Goal: Task Accomplishment & Management: Manage account settings

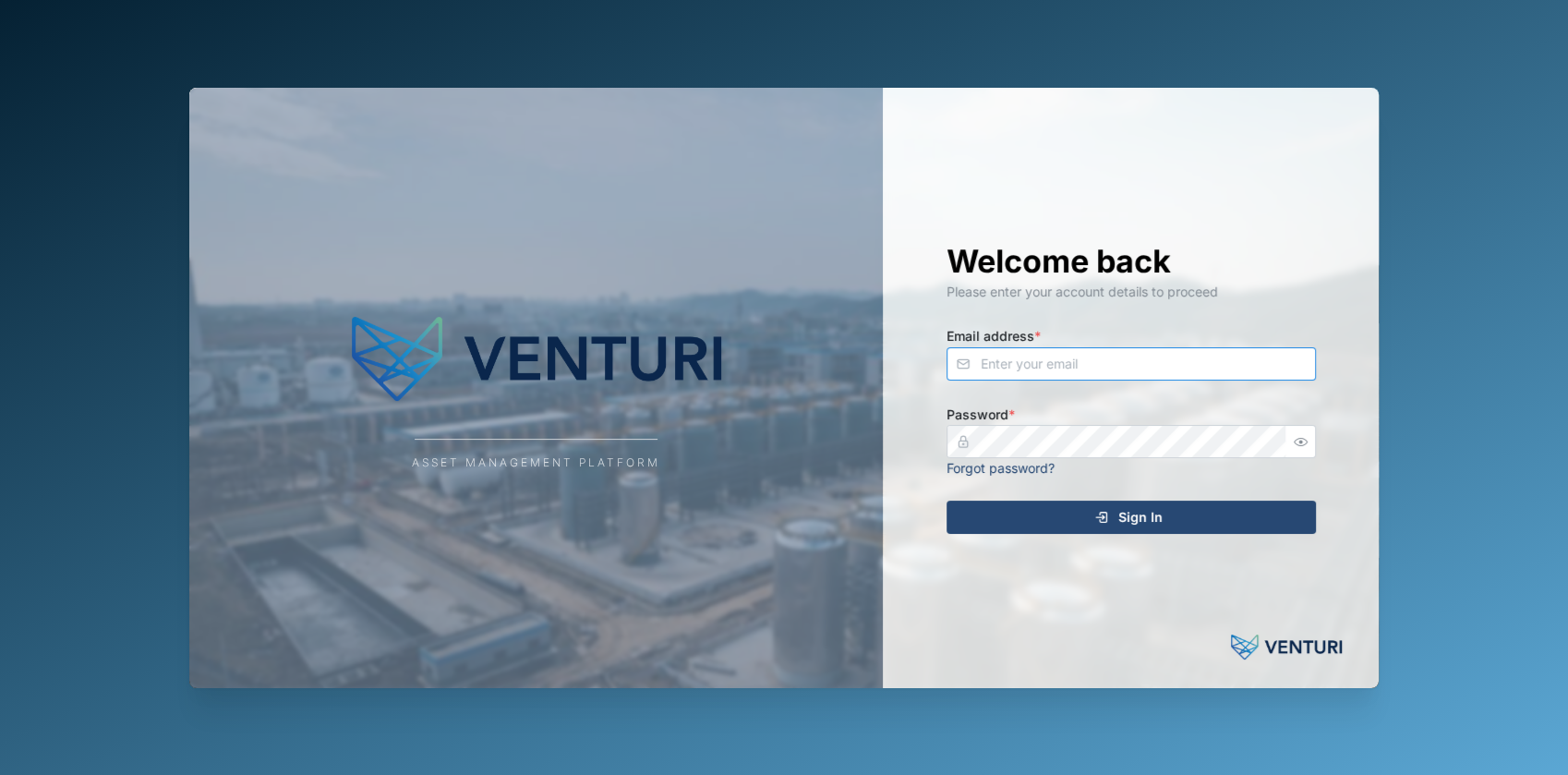
type input "[EMAIL_ADDRESS][DOMAIN_NAME]"
click at [1047, 506] on div "Sign In" at bounding box center [1129, 517] width 340 height 32
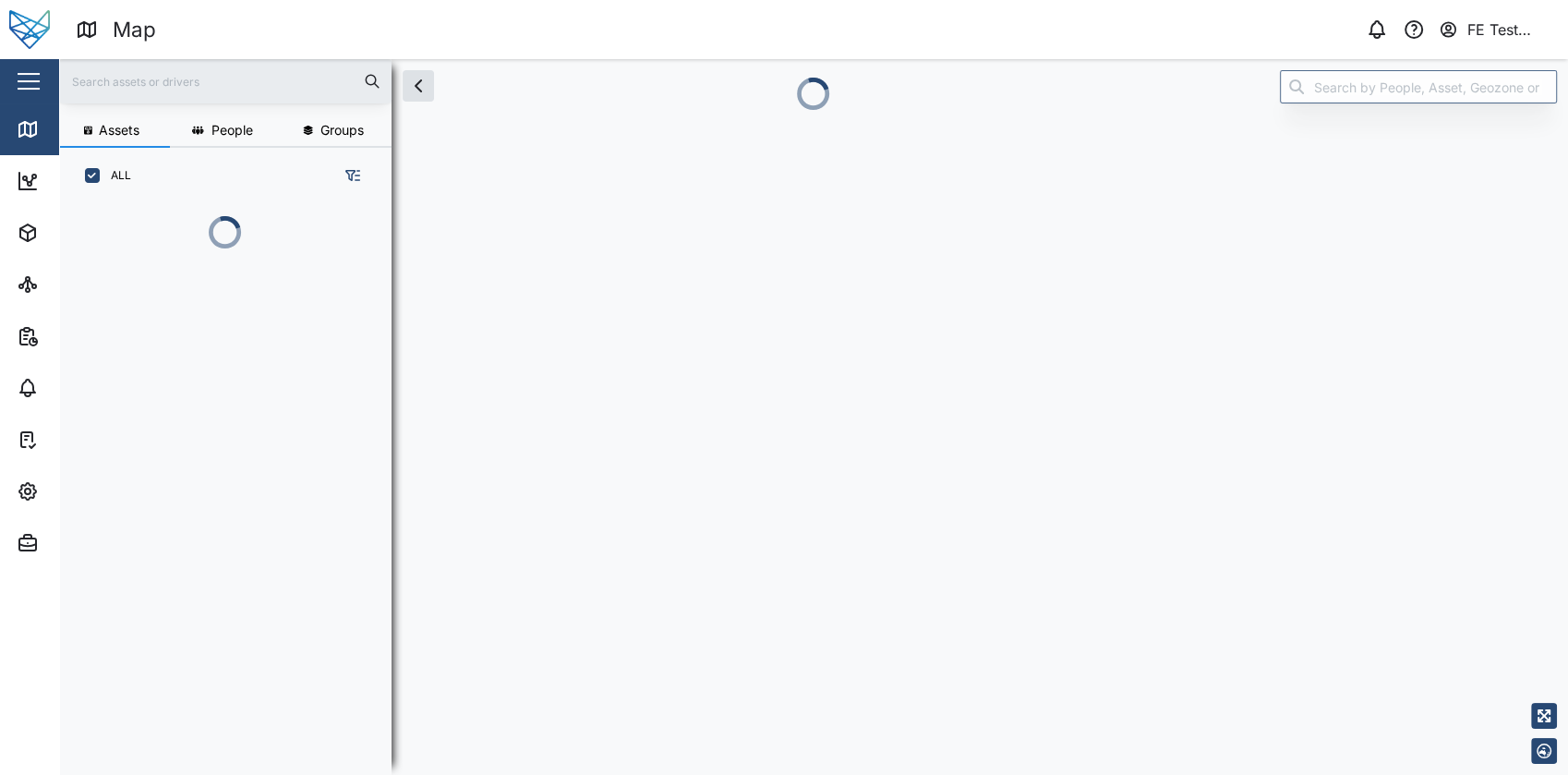
scroll to position [466, 287]
click at [42, 67] on button "button" at bounding box center [28, 81] width 32 height 32
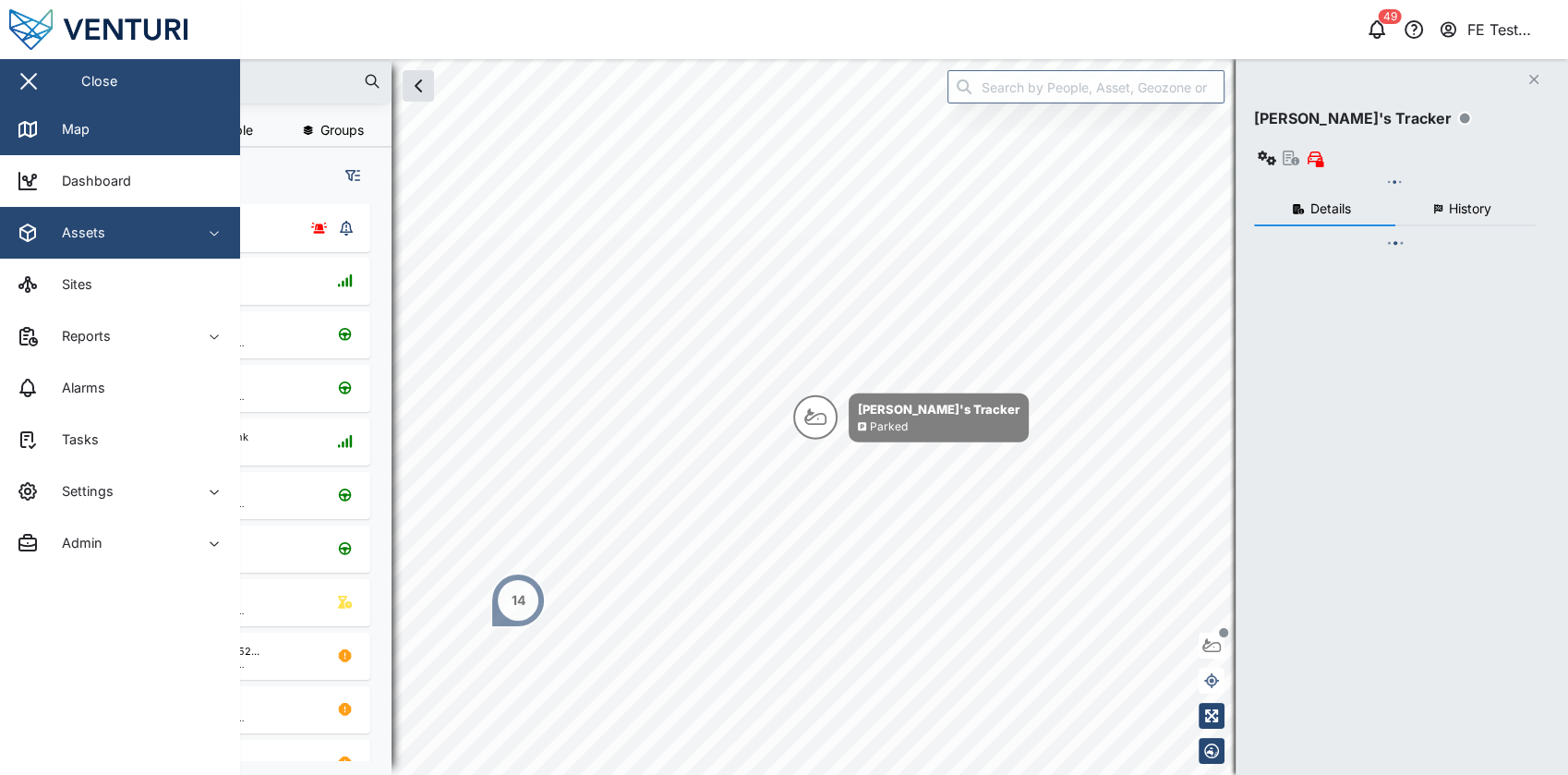
click at [144, 235] on div "Assets" at bounding box center [100, 233] width 168 height 22
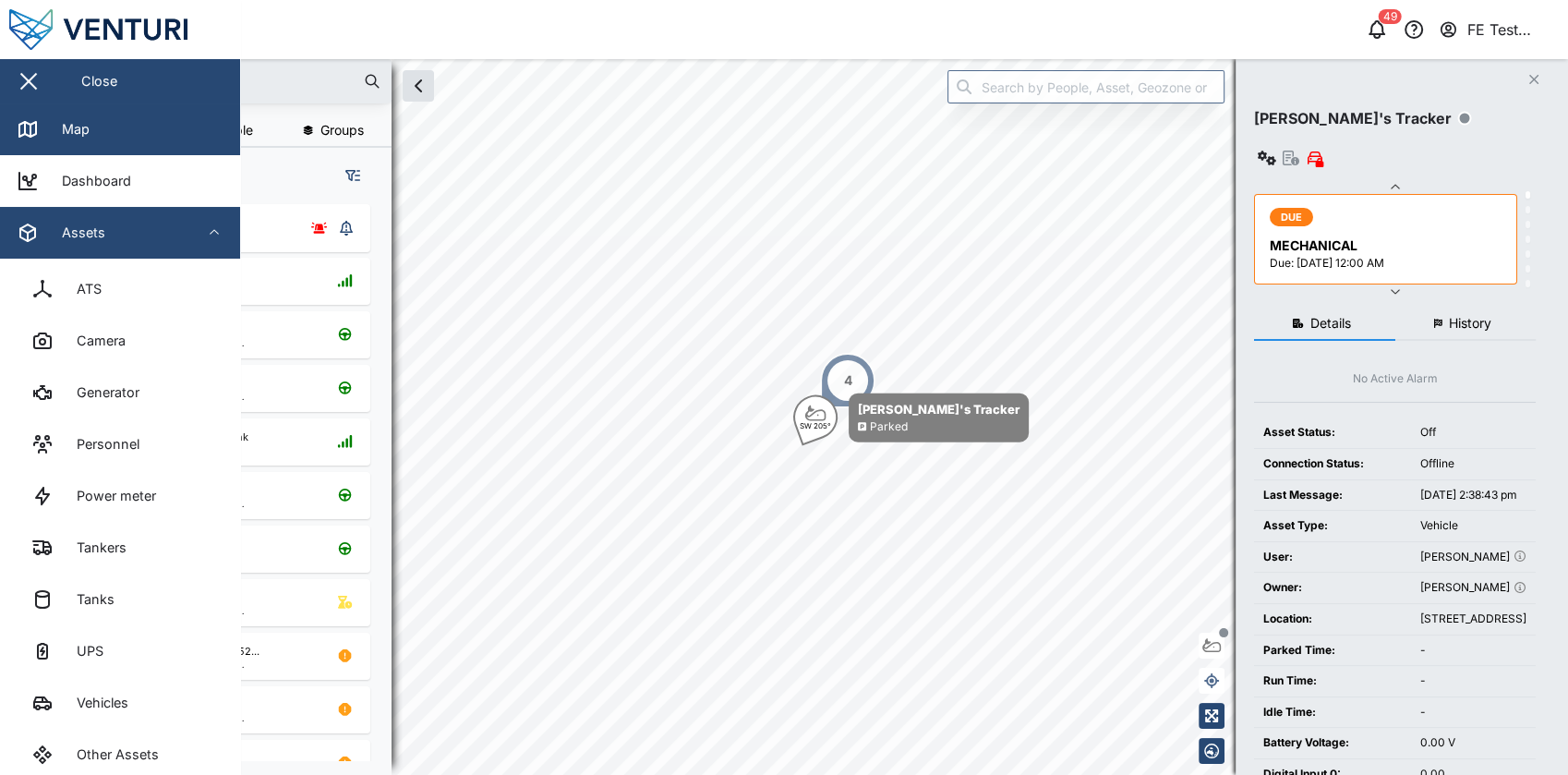
click at [159, 225] on div "Assets" at bounding box center [100, 233] width 168 height 22
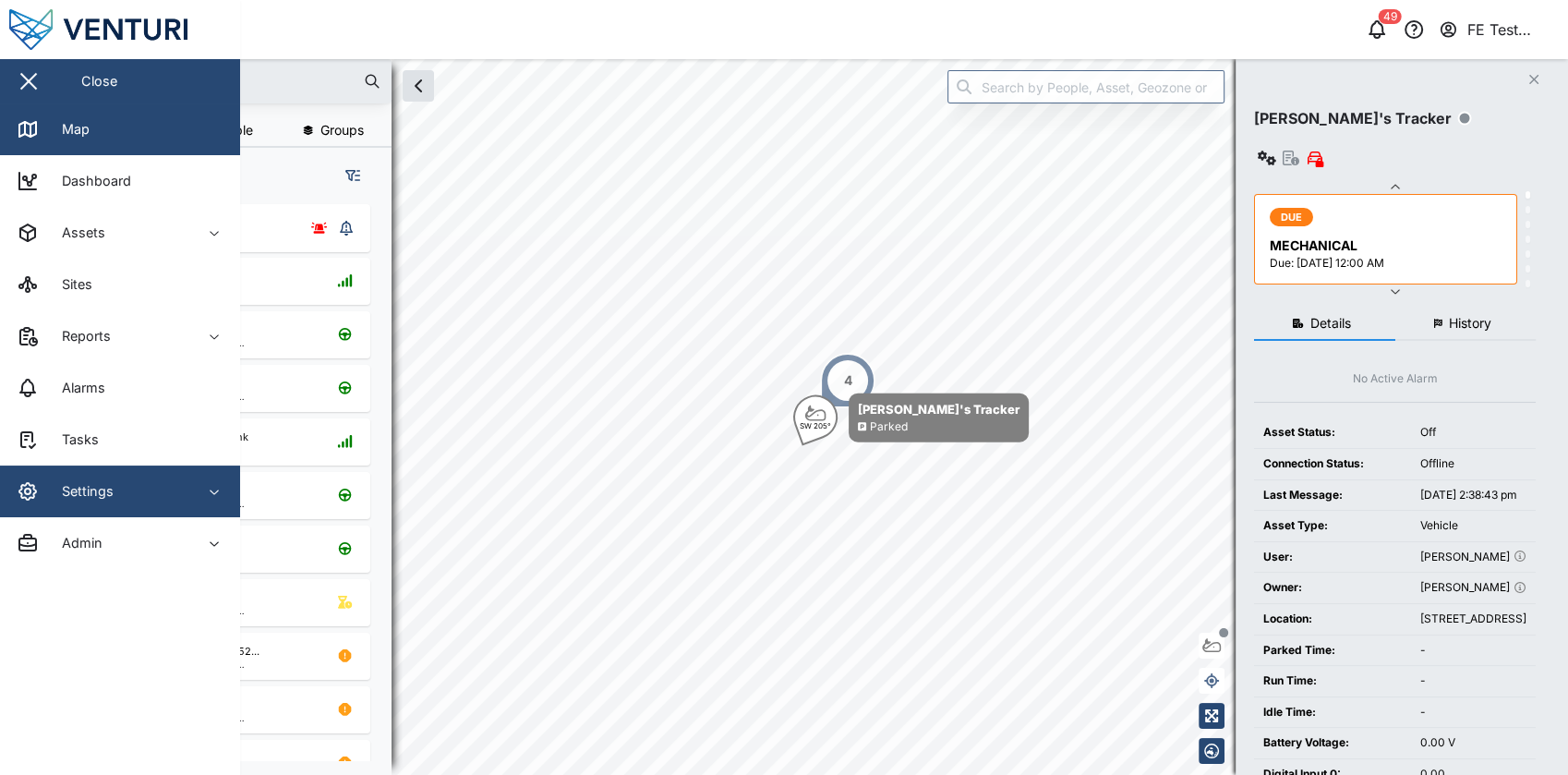
click at [133, 500] on div "Settings" at bounding box center [100, 491] width 168 height 22
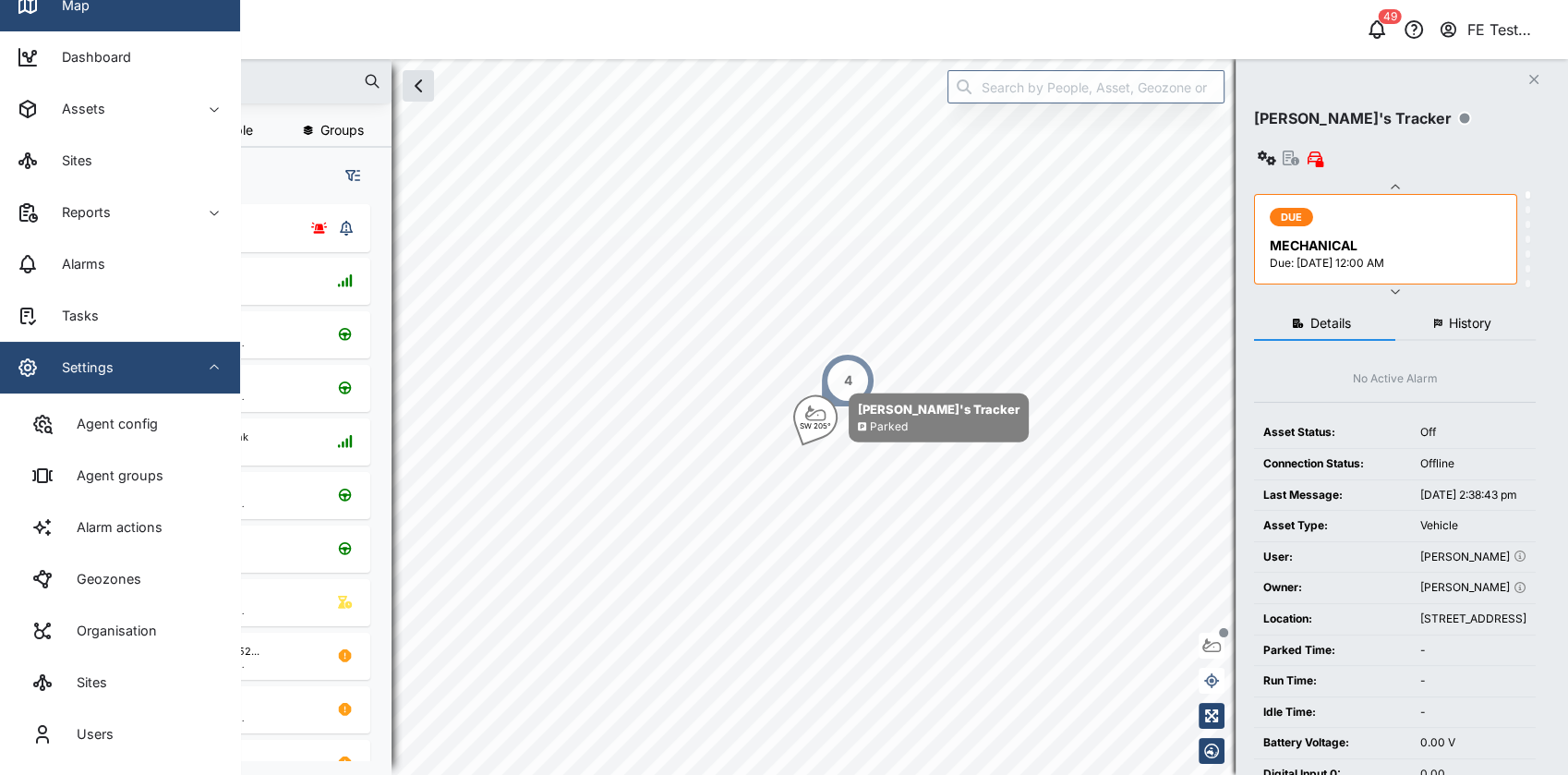
scroll to position [127, 0]
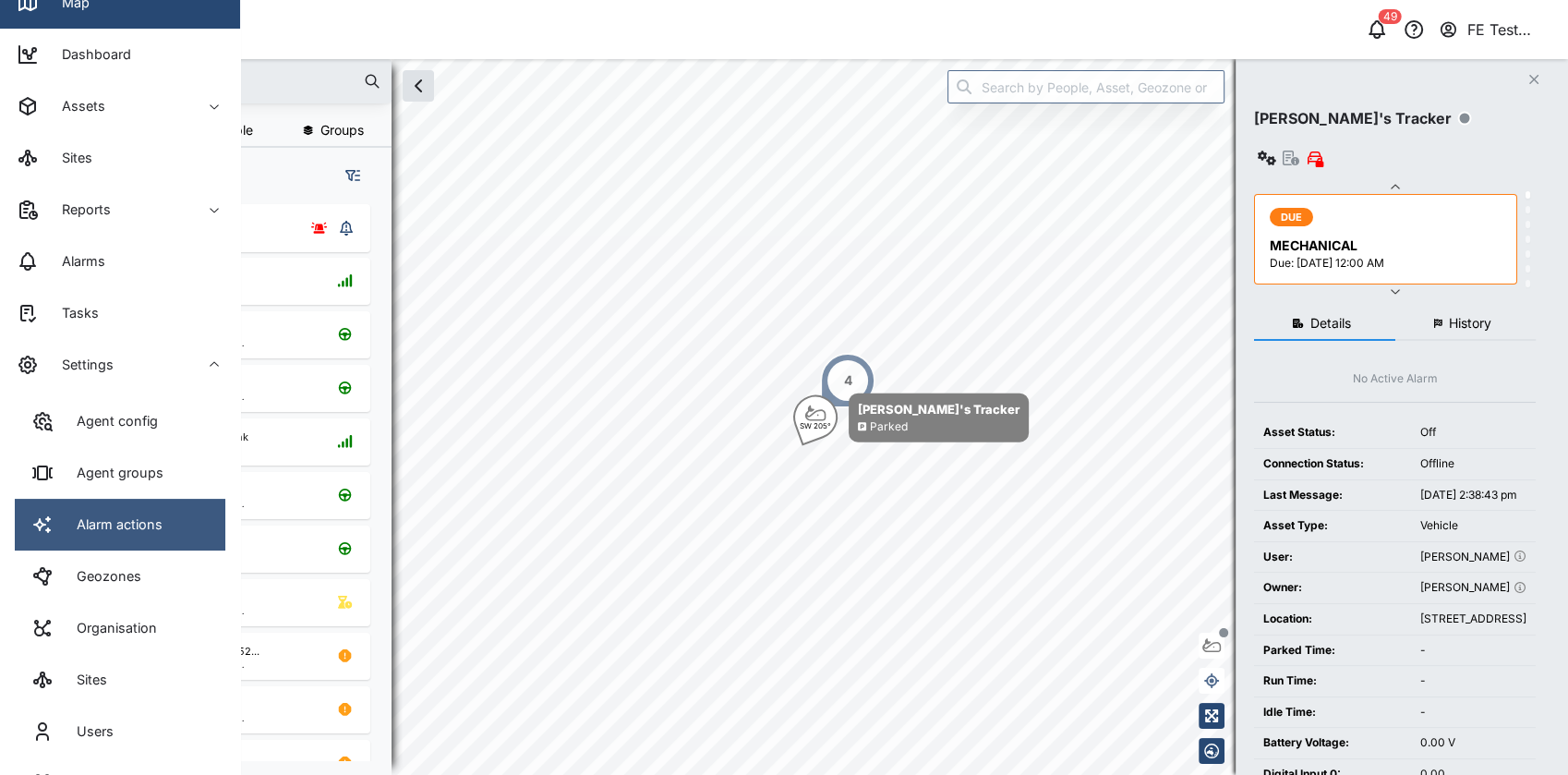
click at [150, 537] on link "Alarm actions" at bounding box center [119, 525] width 211 height 52
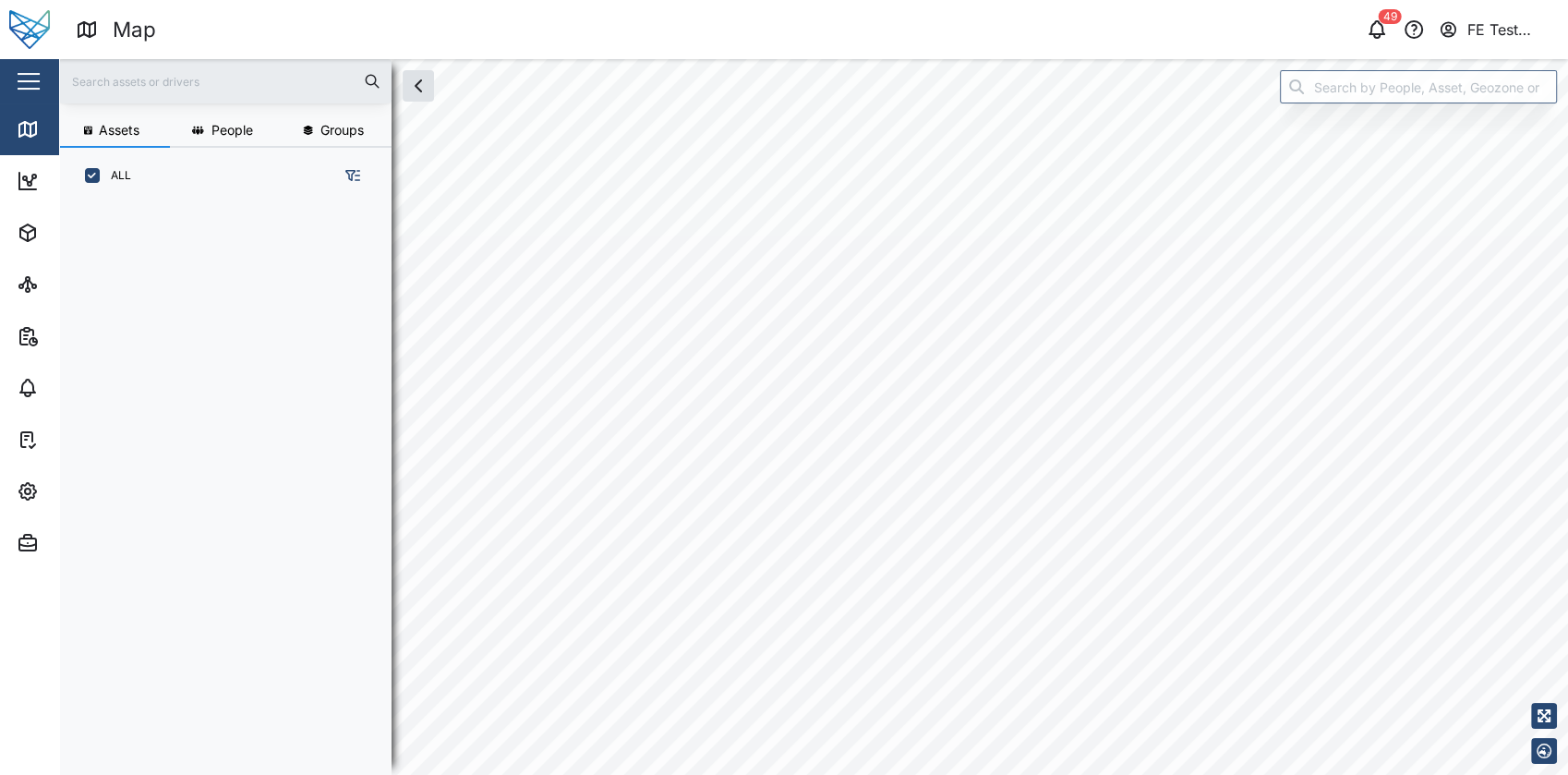
scroll to position [547, 287]
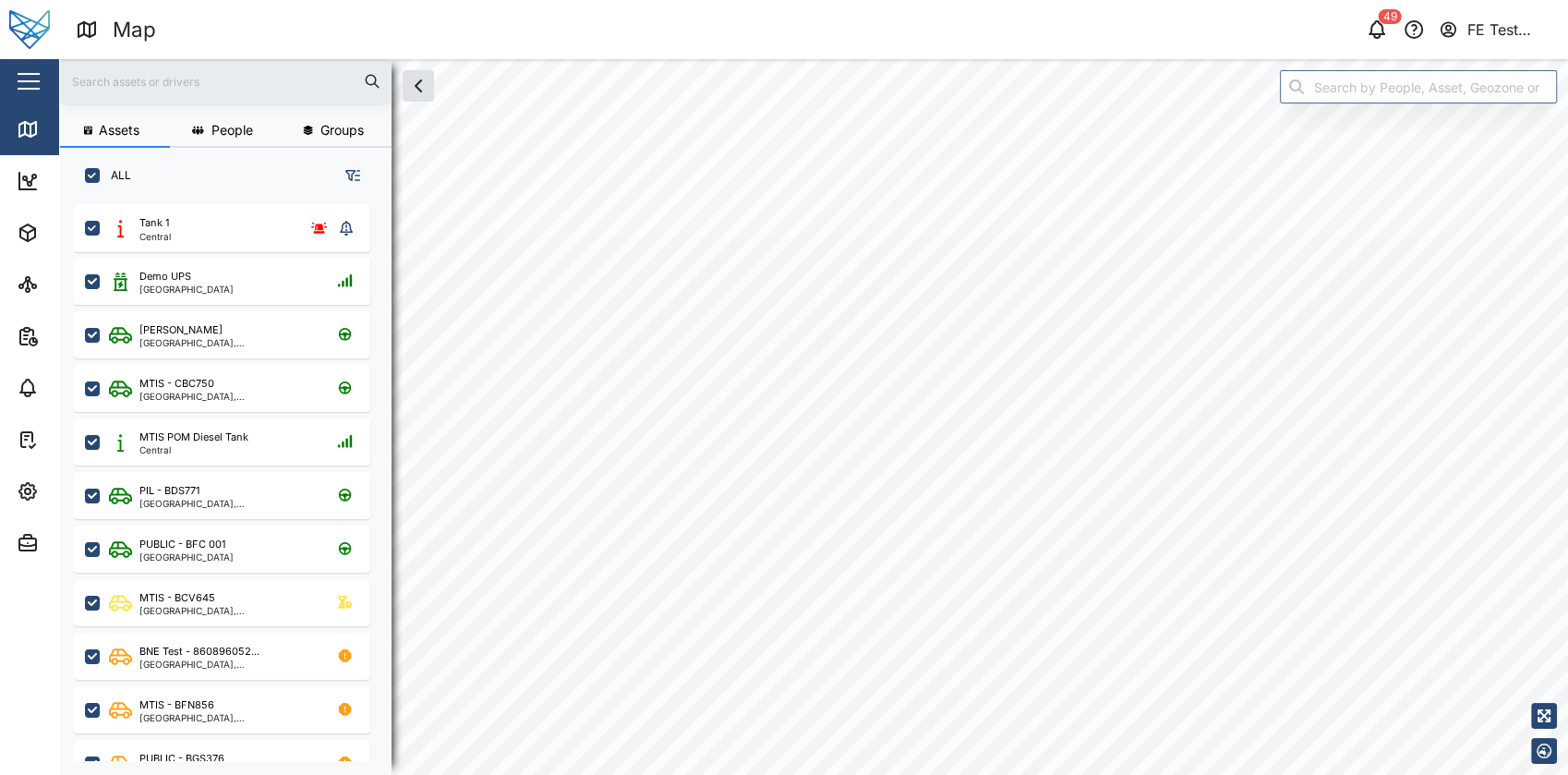
checkbox input "true"
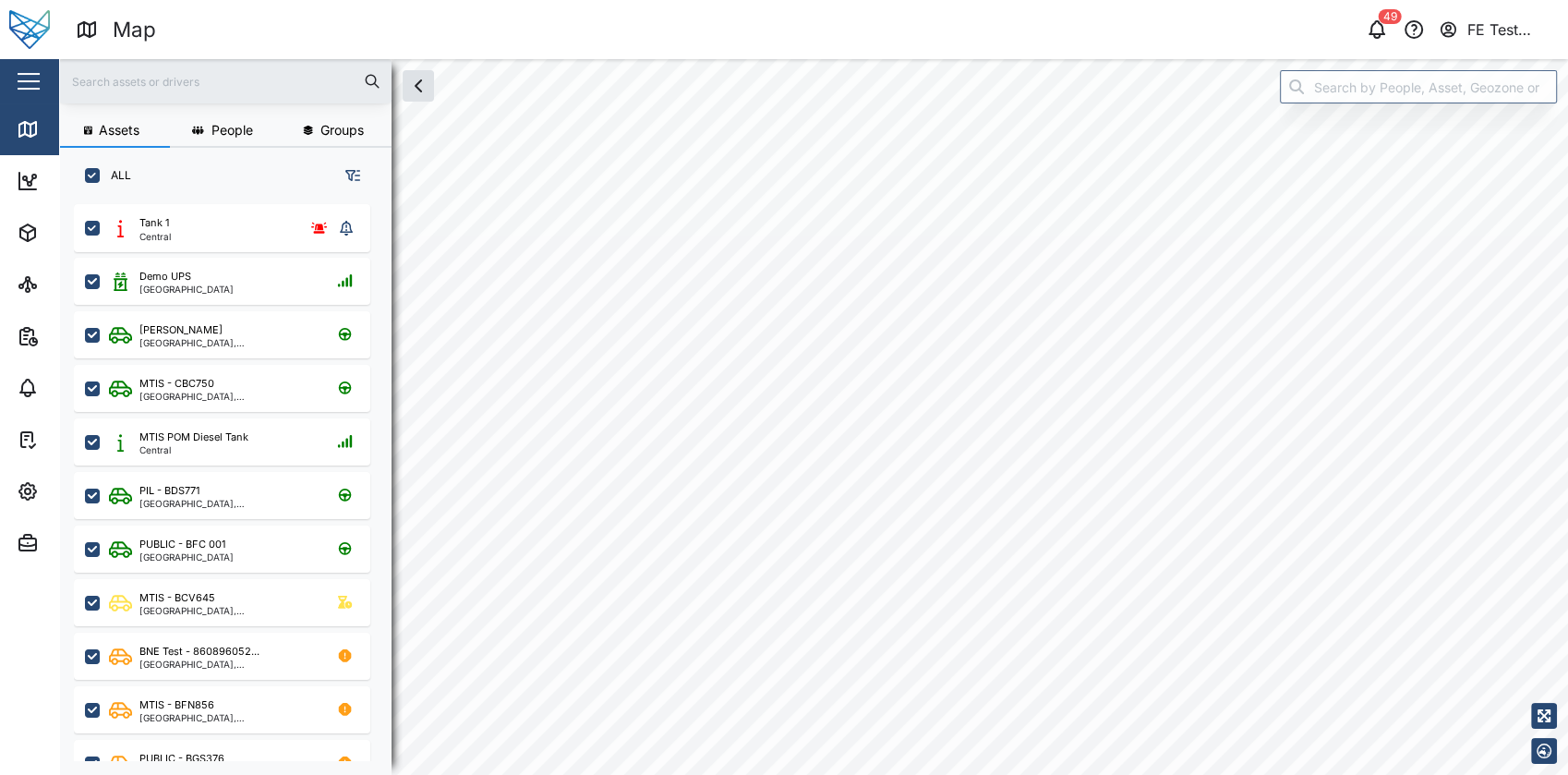
checkbox input "true"
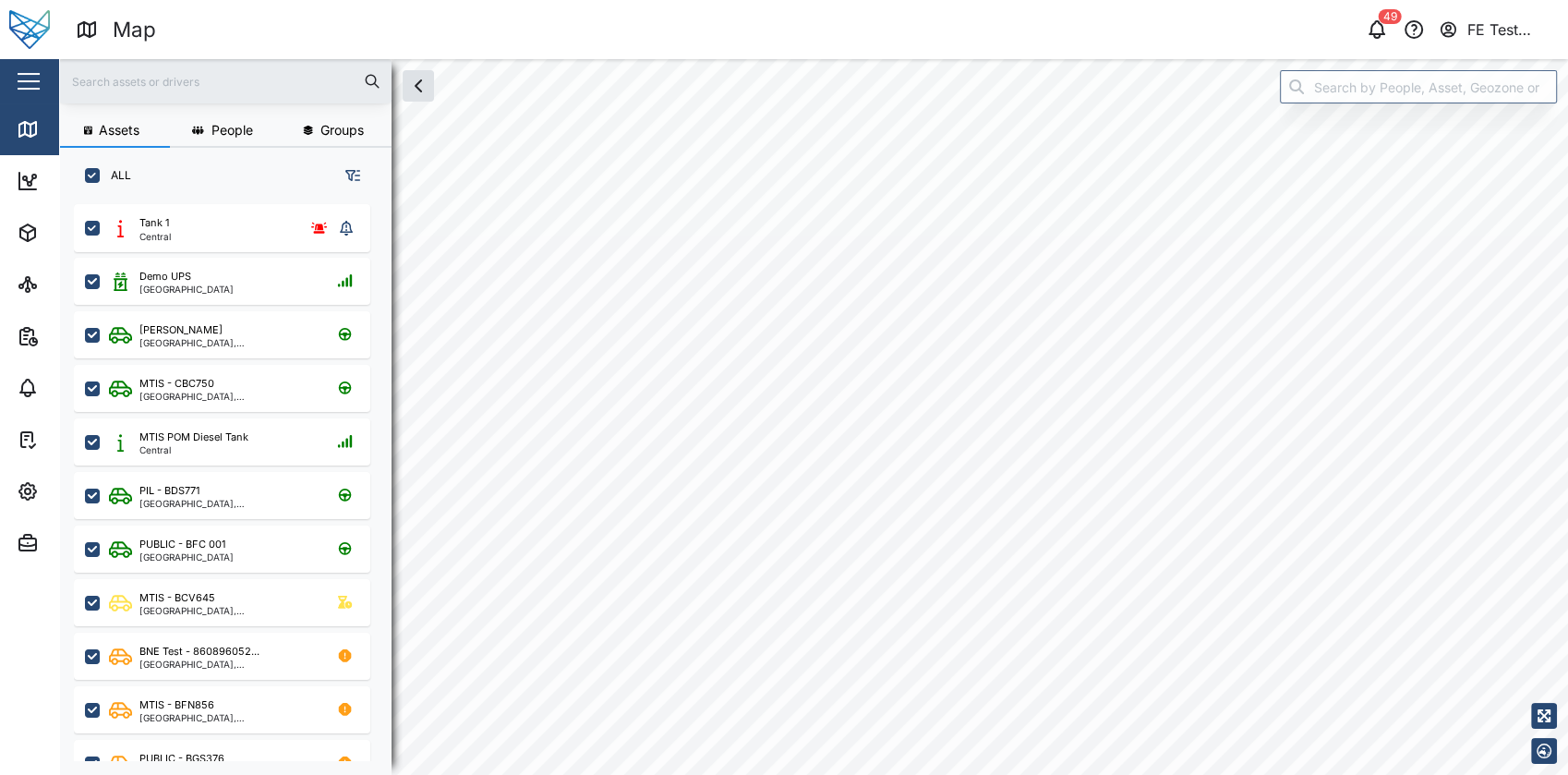
checkbox input "true"
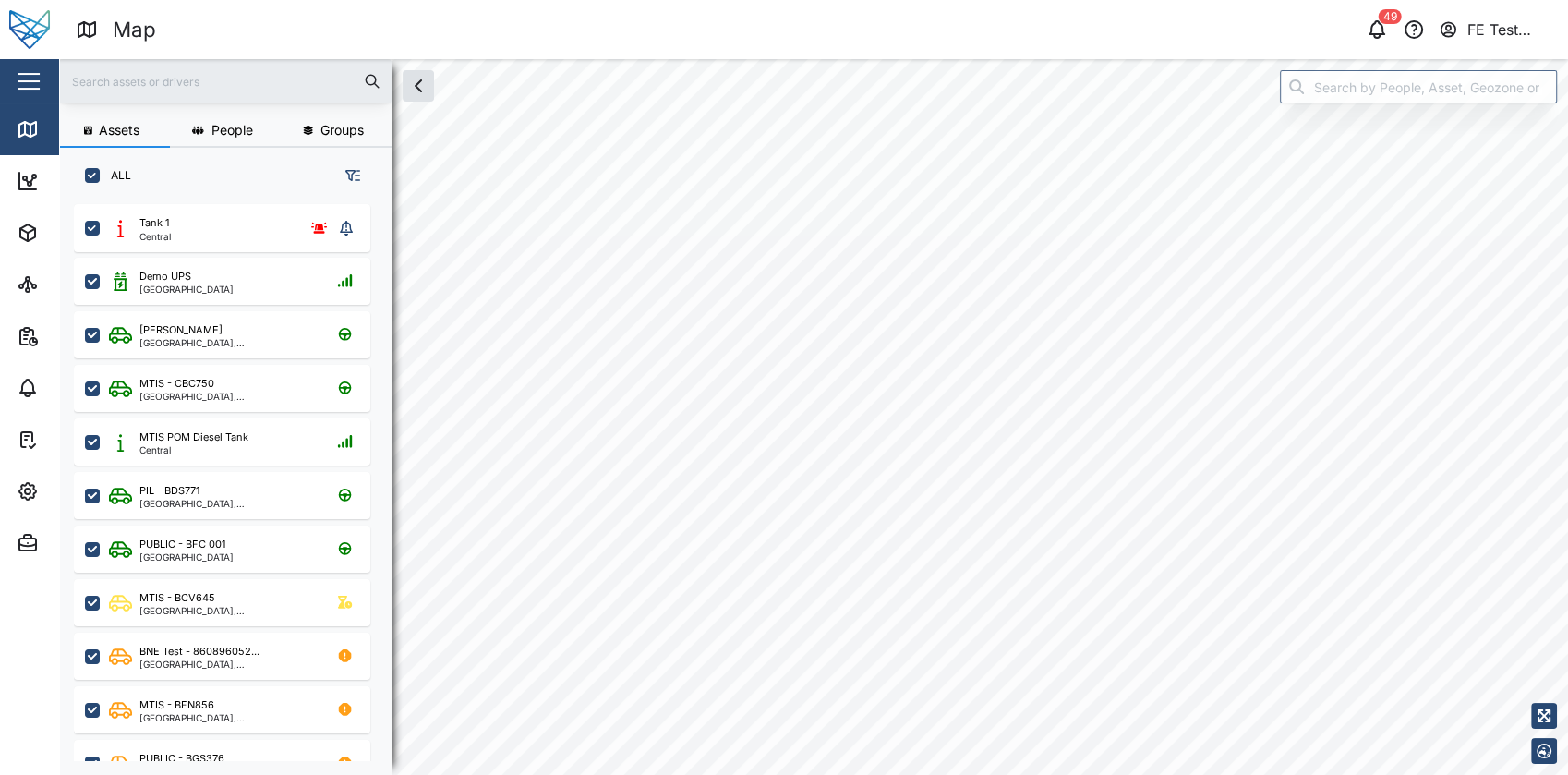
checkbox input "true"
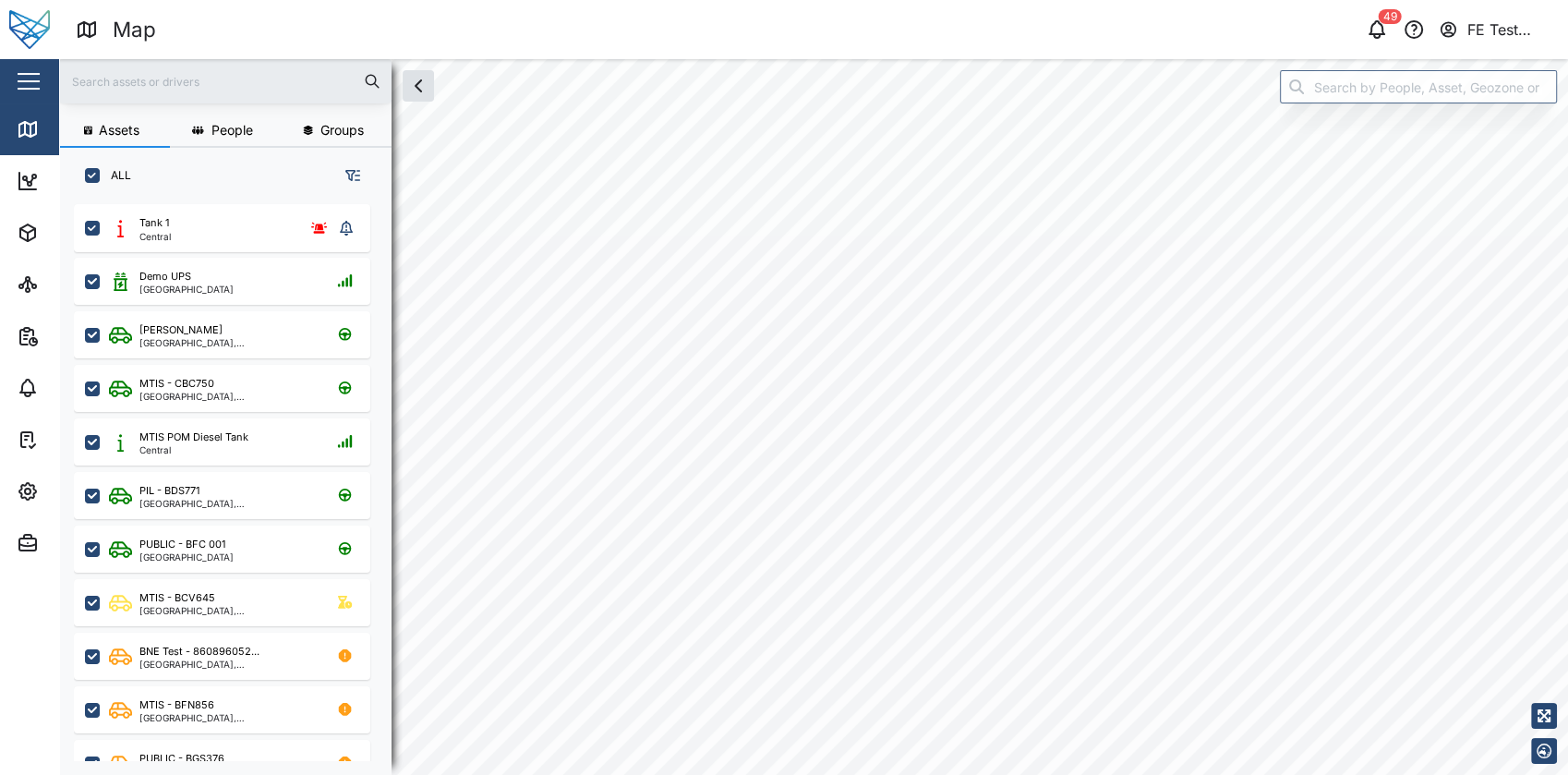
checkbox input "true"
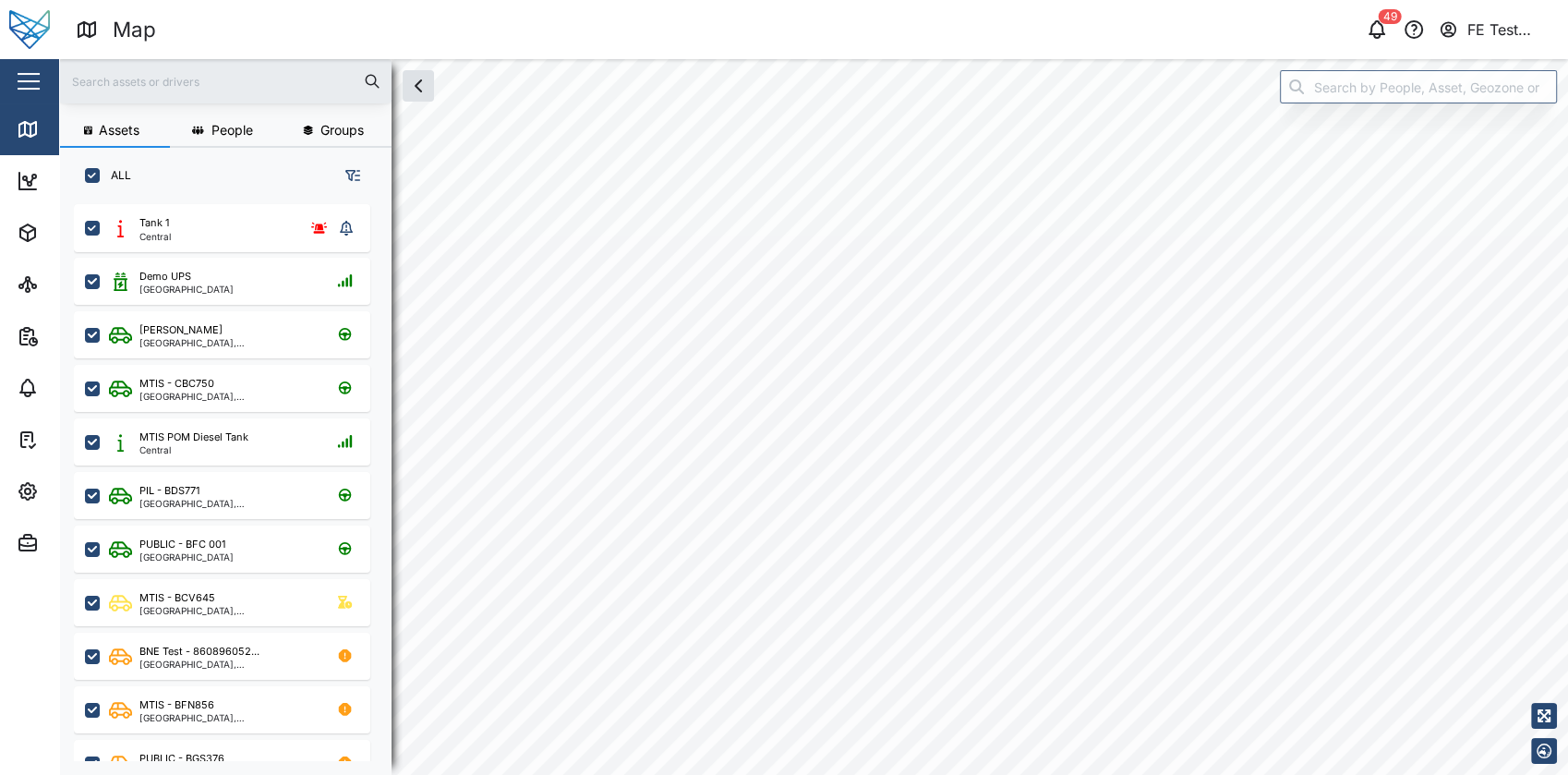
checkbox input "true"
click at [33, 81] on div "button" at bounding box center [28, 82] width 22 height 2
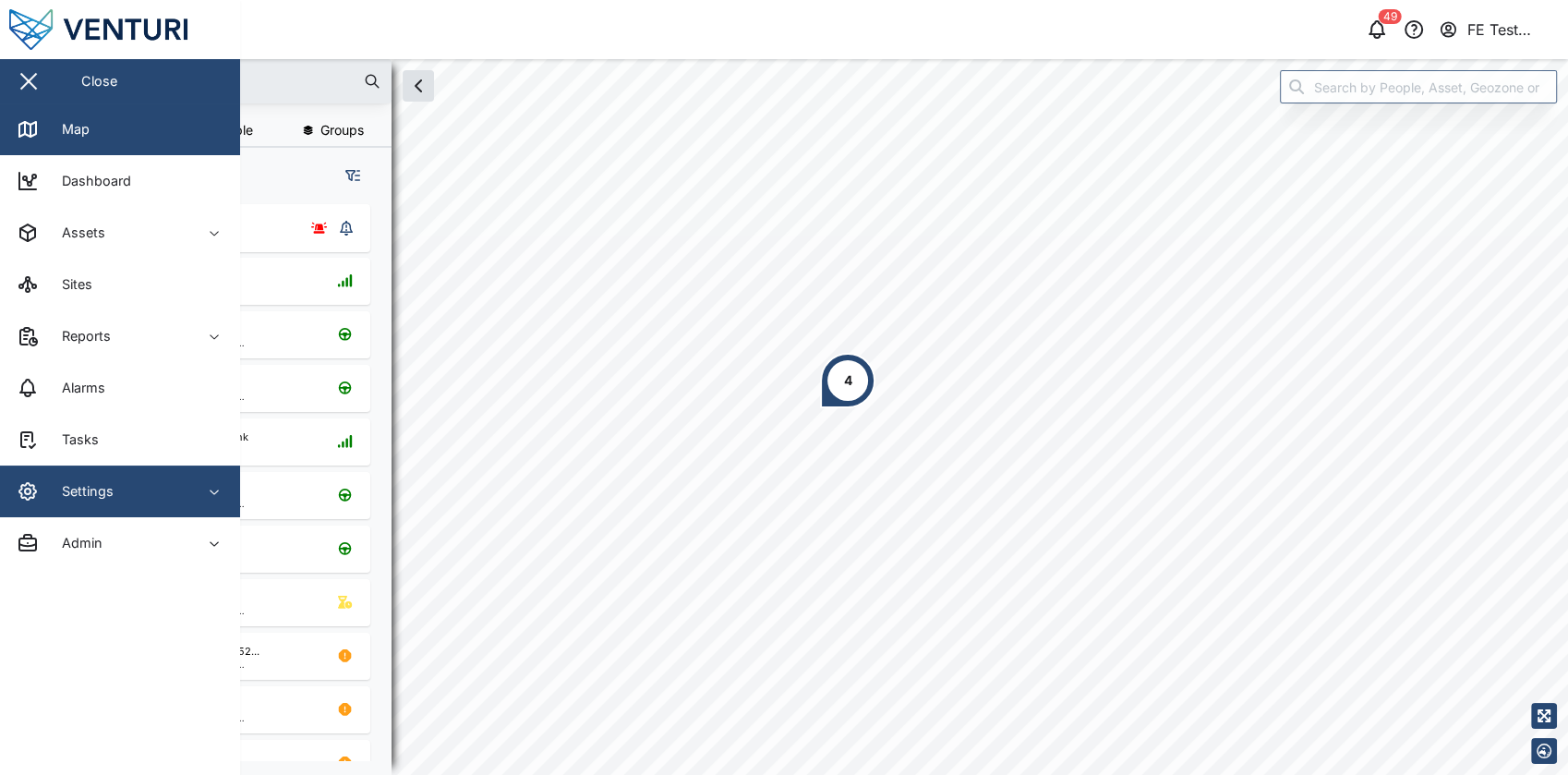
click at [89, 498] on div "Settings" at bounding box center [81, 490] width 65 height 20
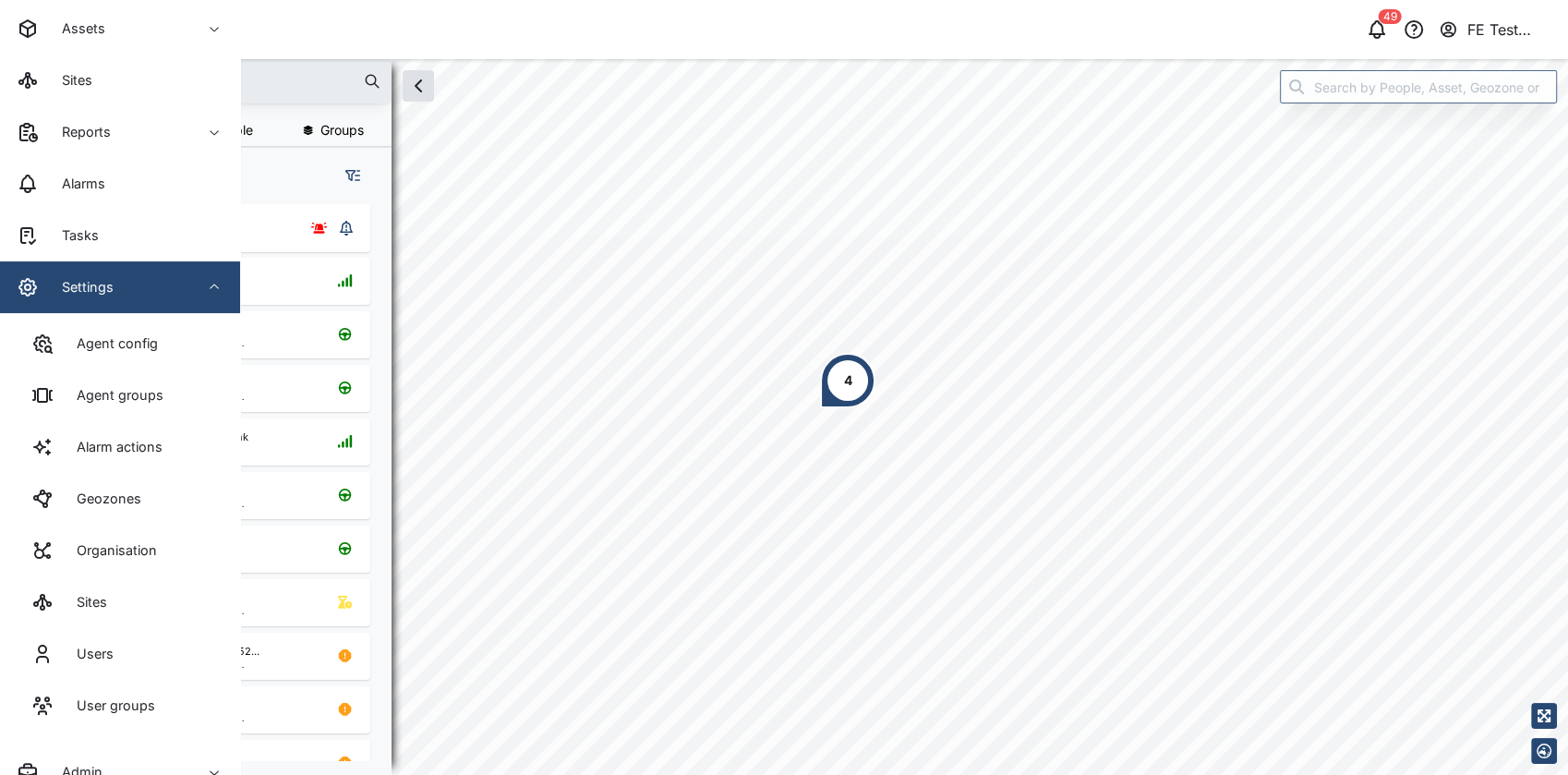
scroll to position [216, 0]
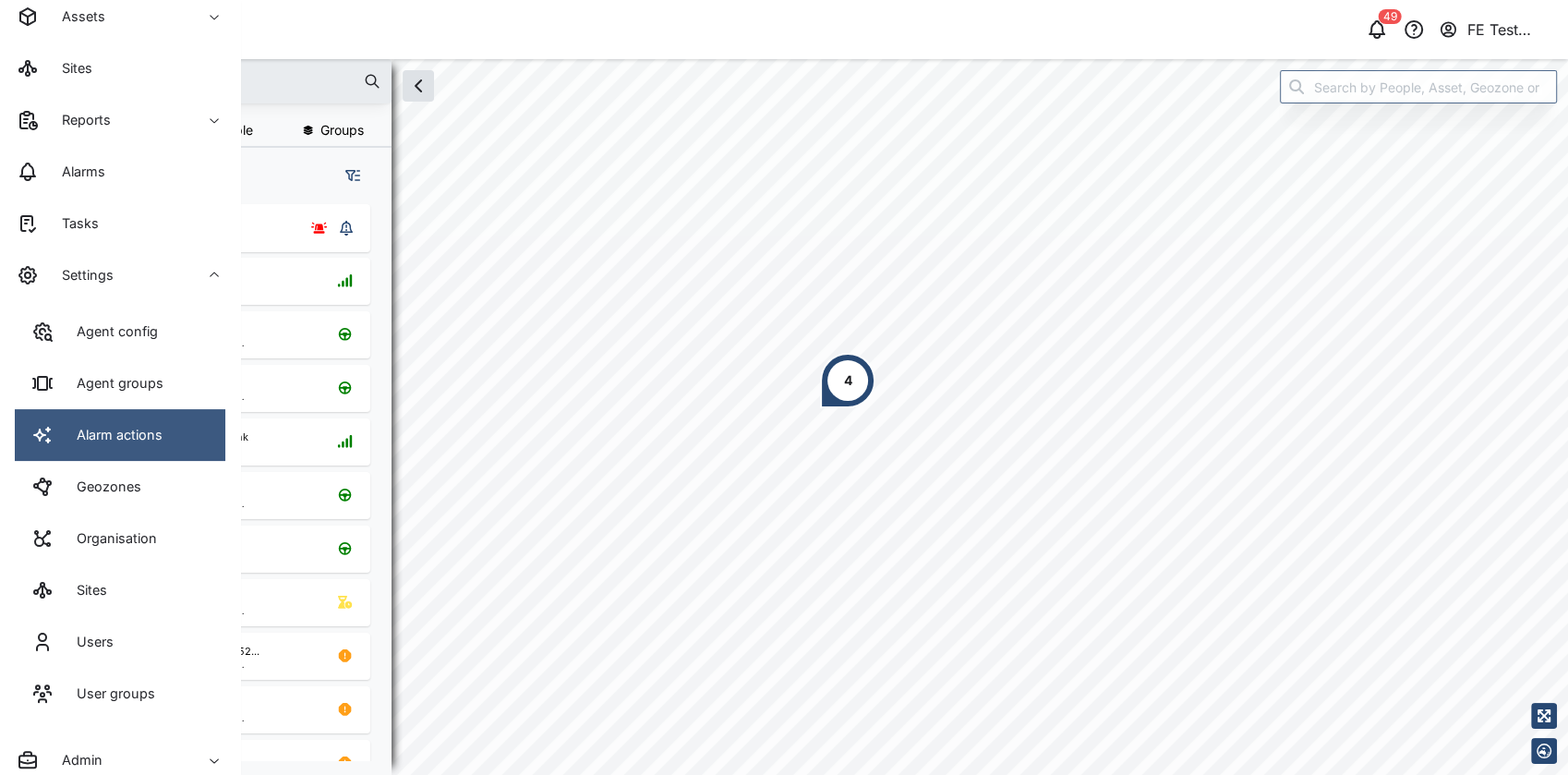
click at [175, 436] on link "Alarm actions" at bounding box center [119, 436] width 211 height 52
